Goal: Use online tool/utility: Utilize a website feature to perform a specific function

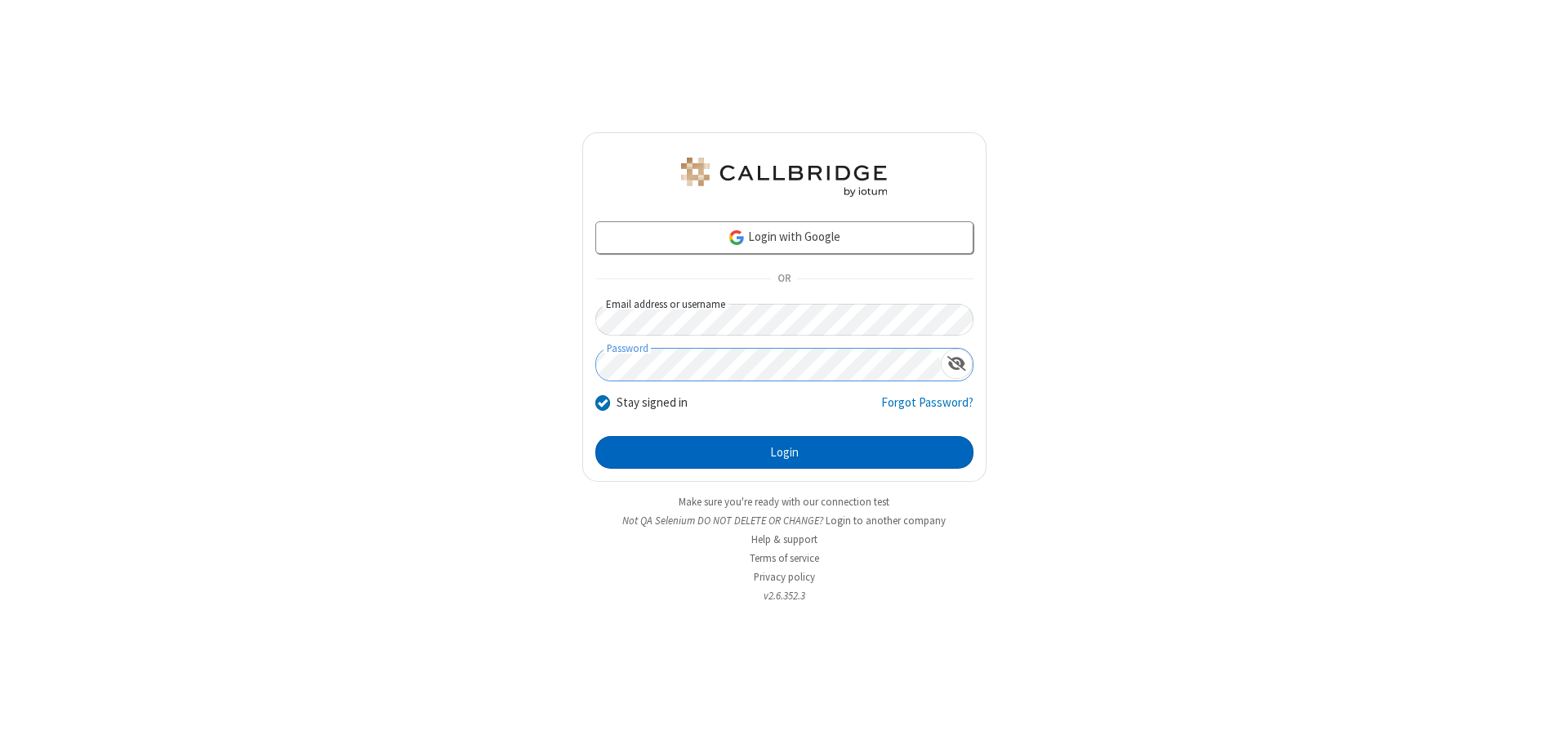
click at [784, 452] on button "Login" at bounding box center [784, 452] width 378 height 33
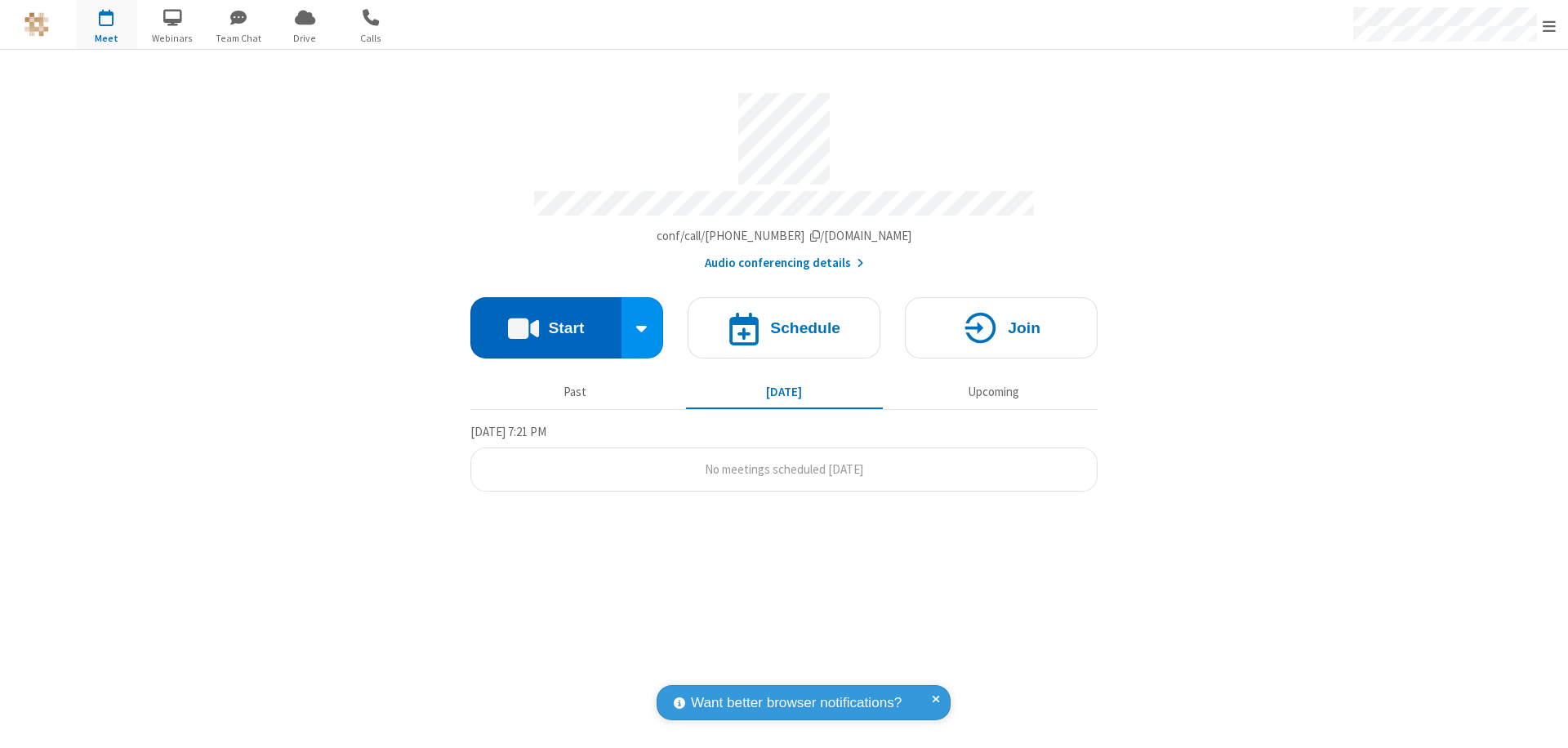
click at [545, 320] on button "Start" at bounding box center [546, 328] width 151 height 61
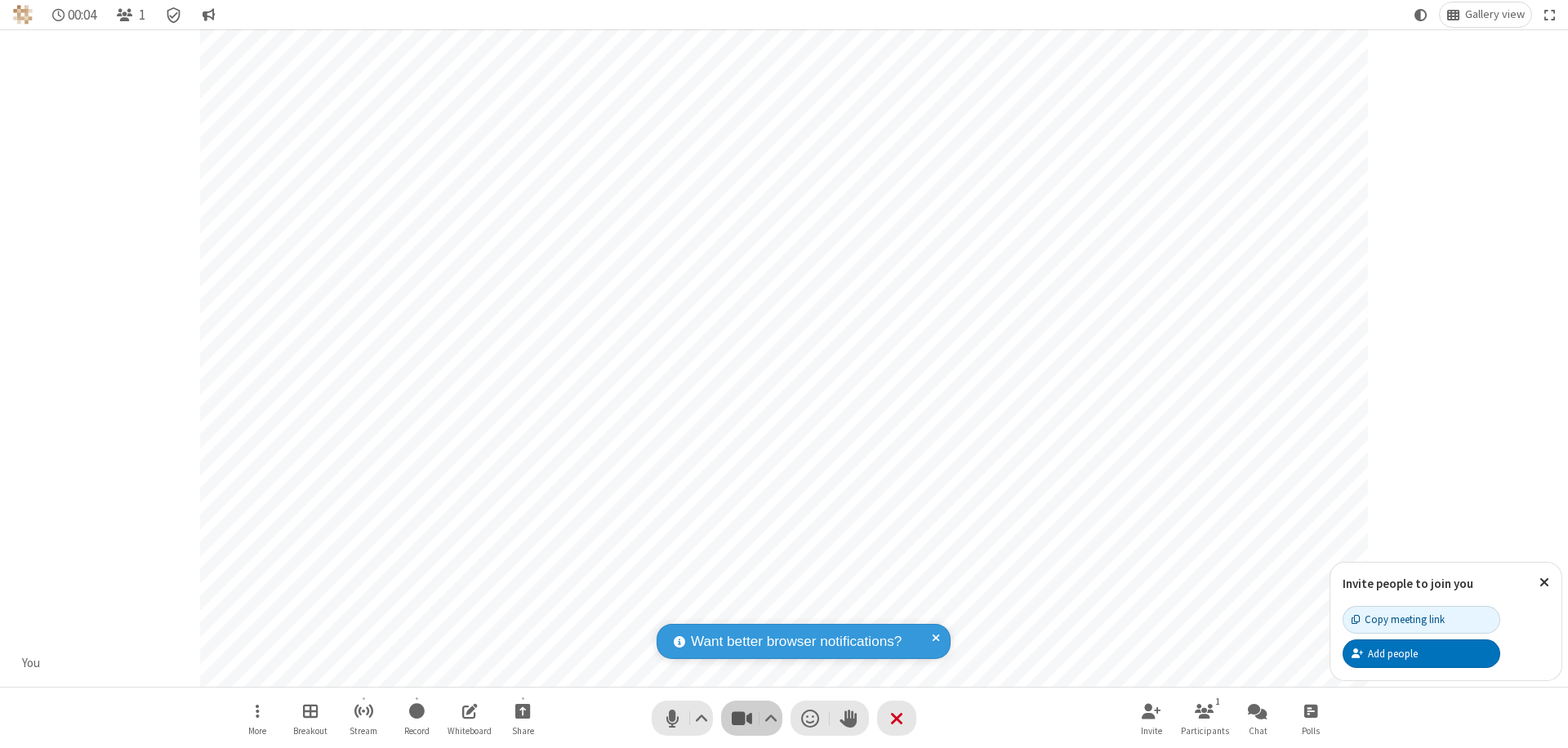
click at [741, 717] on span "Stop video (⌘+Shift+V)" at bounding box center [741, 718] width 24 height 24
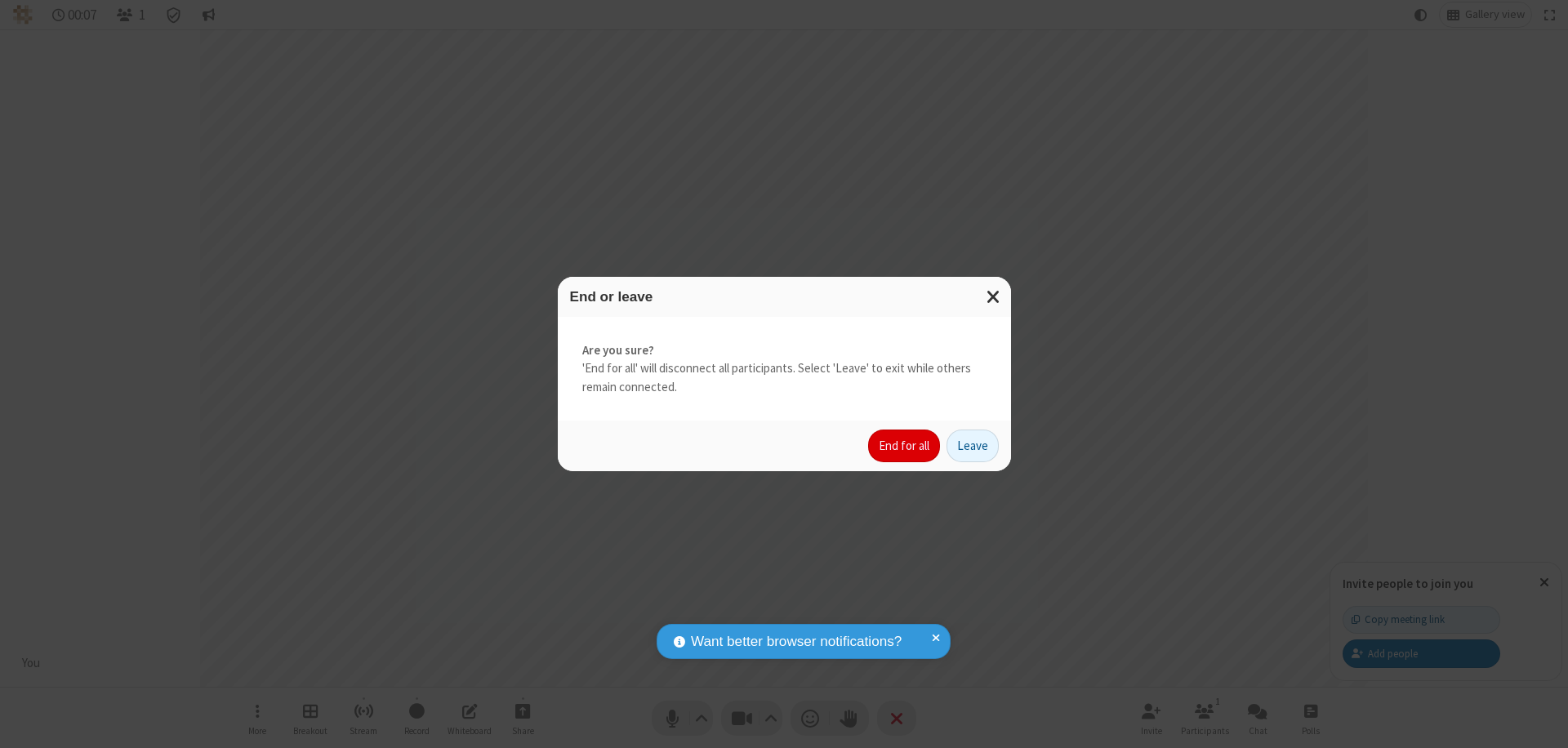
click at [905, 445] on button "End for all" at bounding box center [904, 445] width 72 height 33
